Goal: Navigation & Orientation: Go to known website

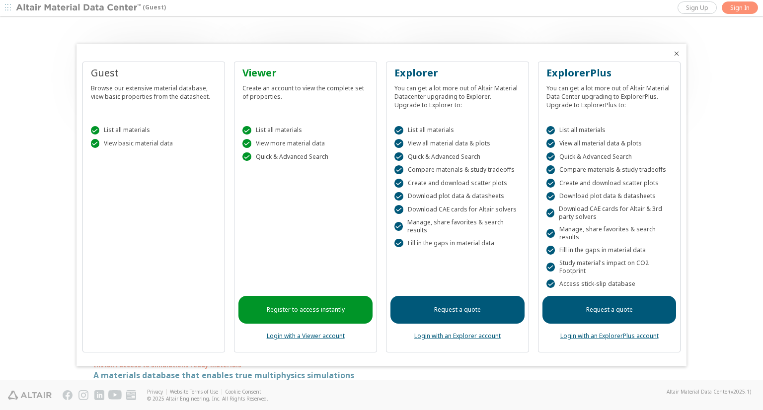
click at [305, 311] on link "Register to access instantly" at bounding box center [305, 310] width 134 height 28
click at [675, 53] on icon "Close" at bounding box center [676, 54] width 8 height 8
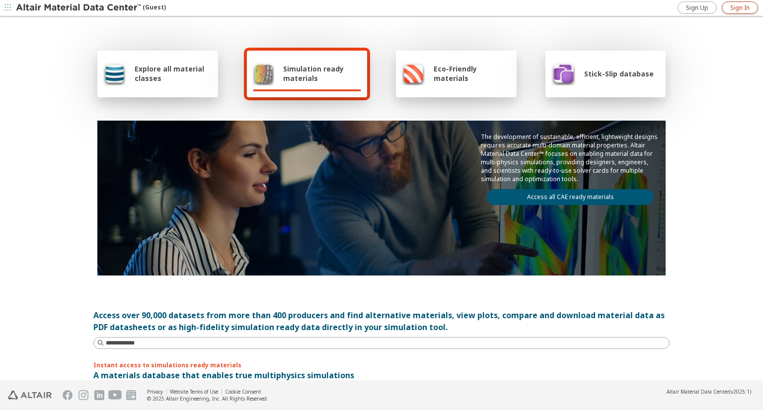
click at [732, 9] on span "Sign In" at bounding box center [739, 8] width 19 height 8
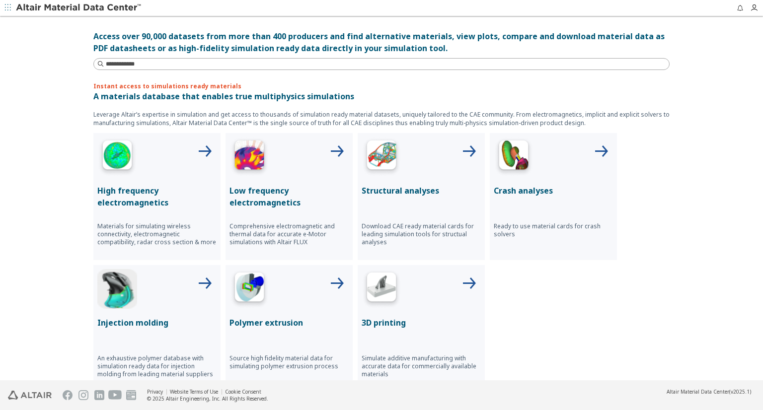
scroll to position [320, 0]
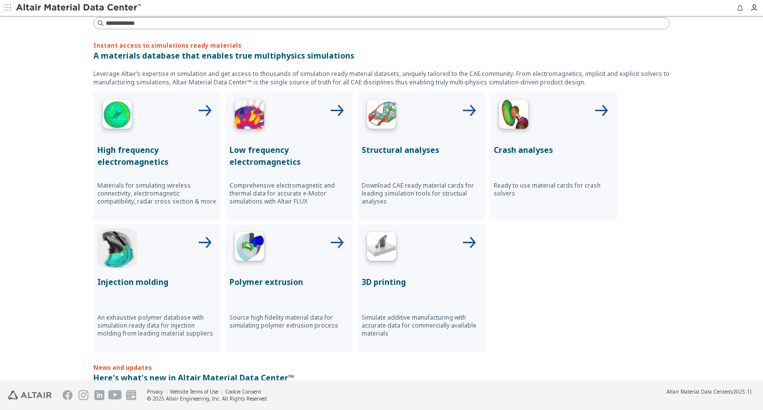
click at [389, 128] on img at bounding box center [382, 116] width 40 height 40
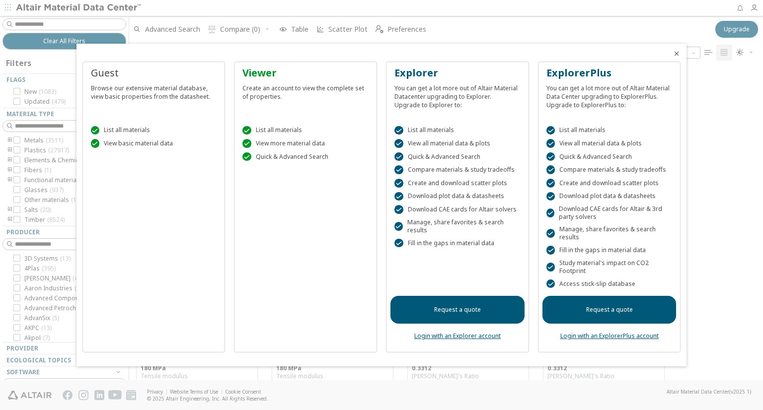
scroll to position [310, 626]
click at [678, 53] on icon "Close" at bounding box center [676, 54] width 8 height 8
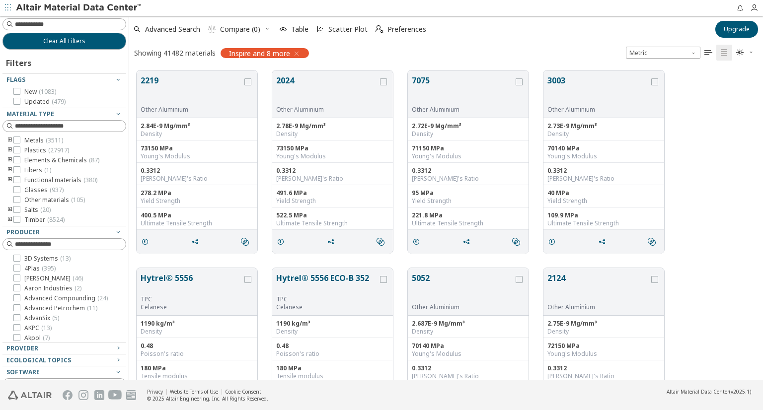
scroll to position [0, 0]
